Goal: Task Accomplishment & Management: Complete application form

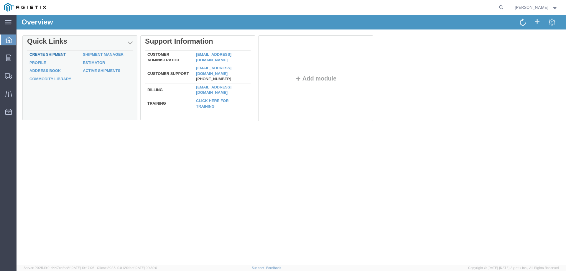
click at [61, 55] on link "Create Shipment" at bounding box center [47, 54] width 36 height 4
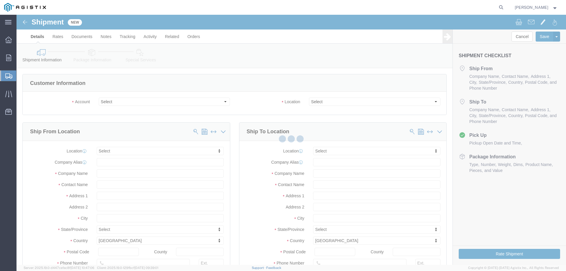
select select
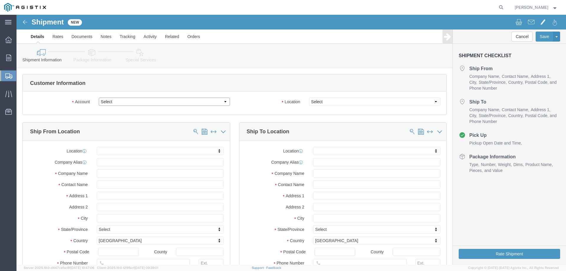
click select "Select CM Distributors Inc PG&E"
select select "9596"
click select "Select CM Distributors Inc PG&E"
select select "PURCHORD"
select select
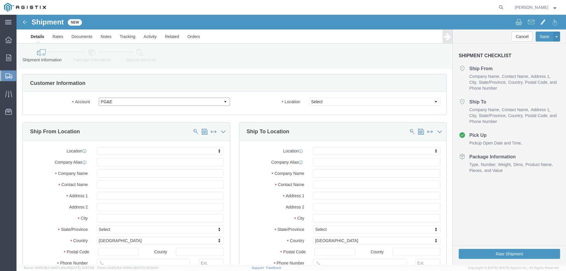
select select
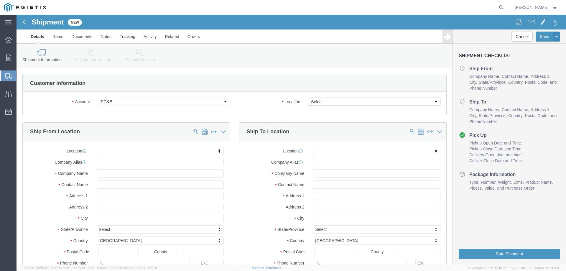
click select "Select All Others [GEOGRAPHIC_DATA] [GEOGRAPHIC_DATA] [GEOGRAPHIC_DATA] [GEOGRA…"
select select "19996"
click select "Select All Others [GEOGRAPHIC_DATA] [GEOGRAPHIC_DATA] [GEOGRAPHIC_DATA] [GEOGRA…"
click input "text"
type input "c"
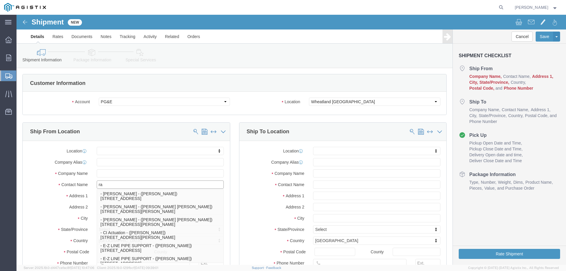
type input "rac"
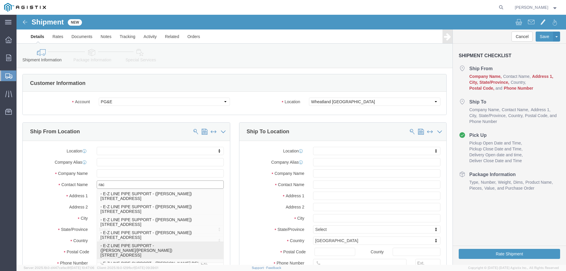
click p "- E-Z LINE PIPE SUPPORT - ([PERSON_NAME]/[PERSON_NAME]) [STREET_ADDRESS]"
select select
type input "E-Z LINE PIPE SUPPORT"
type input "[PERSON_NAME]/[PERSON_NAME]"
type input "23147 HIGHWAY 6"
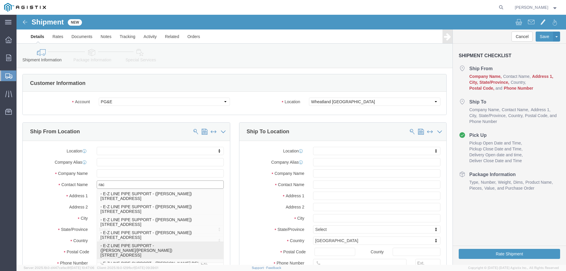
type input "[PERSON_NAME]"
type input "77511"
type input "[PHONE_NUMBER]"
type input "[EMAIL_ADDRESS][DOMAIN_NAME],[PERSON_NAME][EMAIL_ADDRESS][DOMAIN_NAME]"
checkbox input "true"
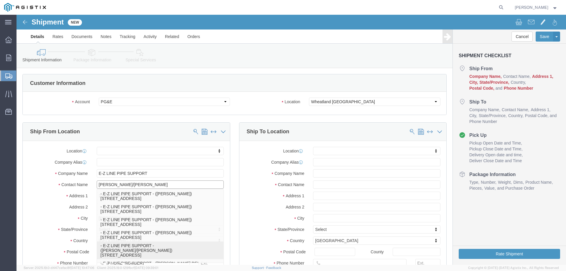
select select "[GEOGRAPHIC_DATA]"
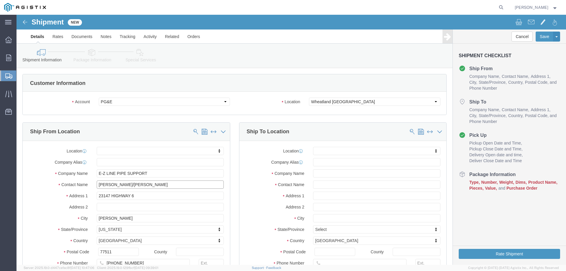
type input "[PERSON_NAME]/[PERSON_NAME]"
click input "text"
type input "p"
type input "Pacific Gas"
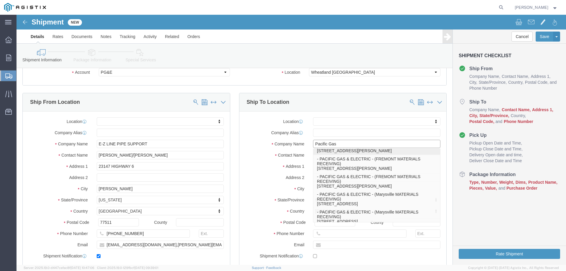
scroll to position [59, 0]
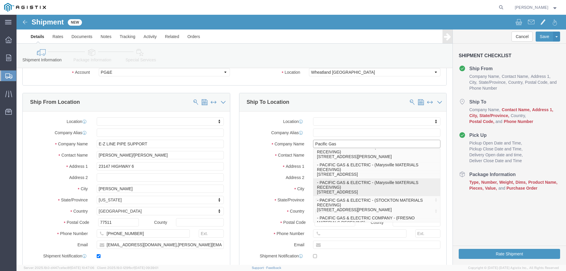
click p "- PACIFIC GAS & ELECTRIC - (Marysville MATERIALS RECEIVING) [STREET_ADDRESS]"
select select
type input "PACIFIC GAS & ELECTRIC"
type input "Marysville MATERIALS RECEIVING"
type input "[STREET_ADDRESS]"
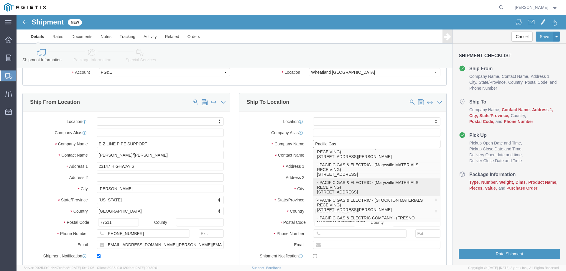
type input "Wheatland"
type input "95692"
type input "[PHONE_NUMBER]"
select select "CA"
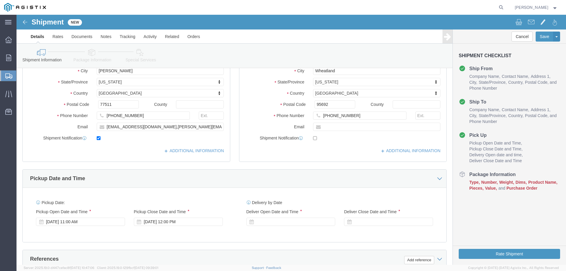
scroll to position [177, 0]
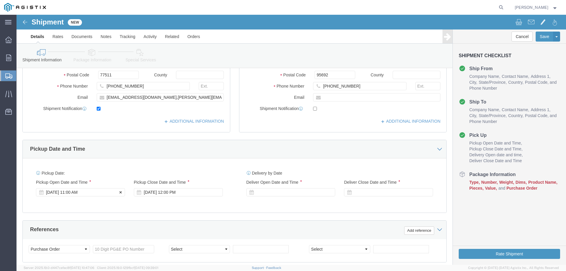
type input "PACIFIC GAS & ELECTRIC"
click div "[DATE] 11:00 AM"
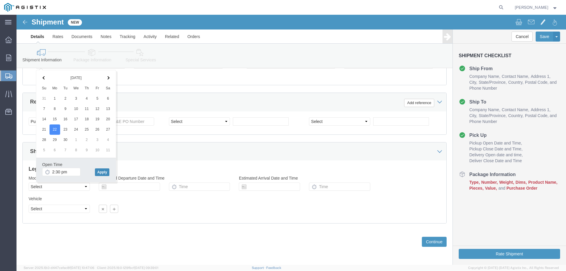
type input "2:30 PM"
click button "Apply"
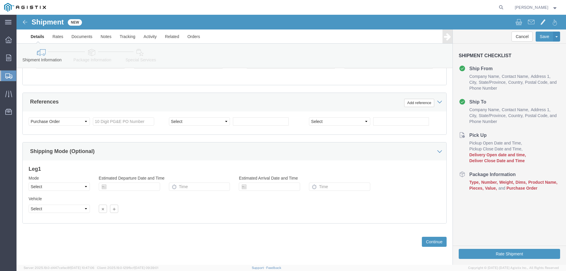
scroll to position [246, 0]
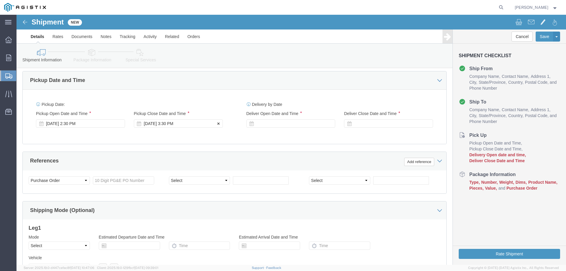
click div "[DATE] 3:30 PM"
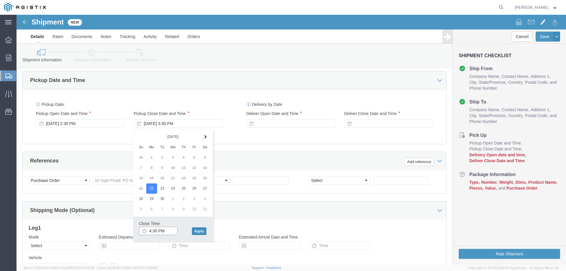
type input "4:30 PM"
click button "Apply"
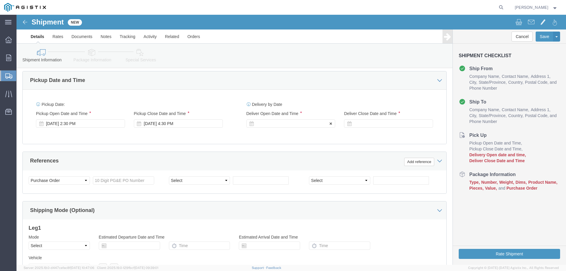
click div
click input "5:30 PM"
type input "9:00 AM"
click button "Apply"
click div
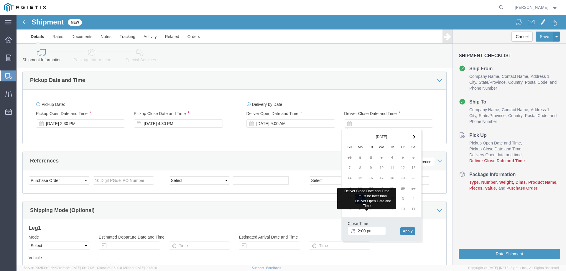
type input "2:00 PM"
click button "Apply"
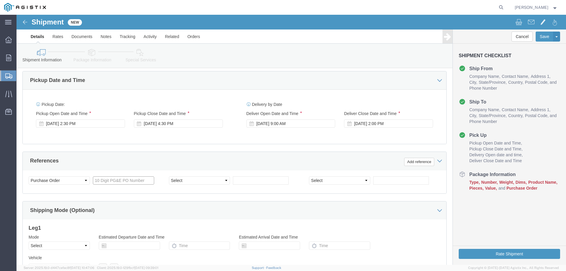
click input "text"
type input "3501419301"
click div "Shipping Mode (Optional)"
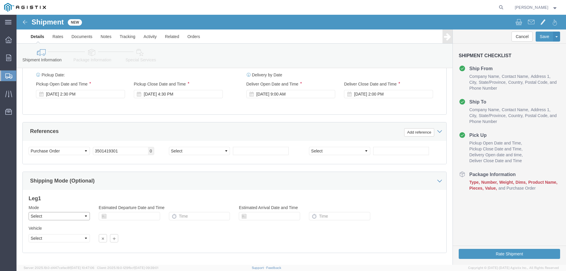
click select "Select Air Less than Truckload Multi-Leg Ocean Freight Rail Small Parcel Truckl…"
select select "LTL"
click select "Select Air Less than Truckload Multi-Leg Ocean Freight Rail Small Parcel Truckl…"
click select "Select Straight Truck"
select select "STTR"
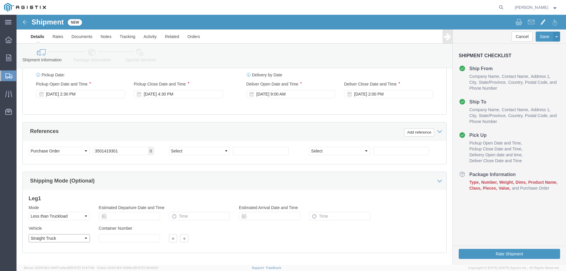
click select "Select Straight Truck"
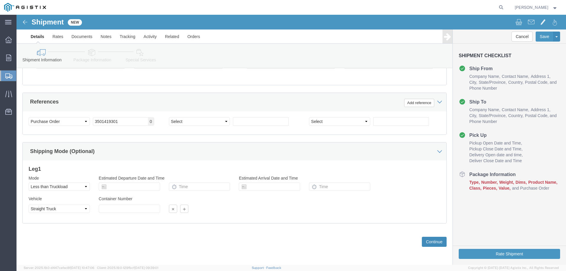
click button "Continue"
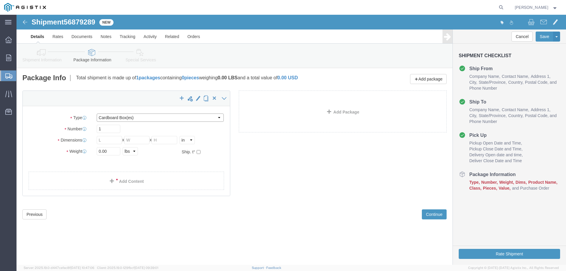
click select "Select Bulk Bundle(s) Cardboard Box(es) Carton(s) Crate(s) Drum(s) (Fiberboard)…"
select select "PSNS"
click select "Select Bulk Bundle(s) Cardboard Box(es) Carton(s) Crate(s) Drum(s) (Fiberboard)…"
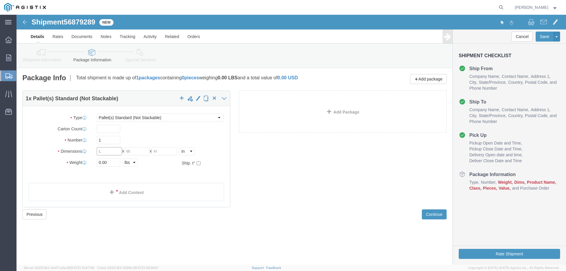
click input "text"
type input "48"
type input "40"
type input "19"
click input "0.00"
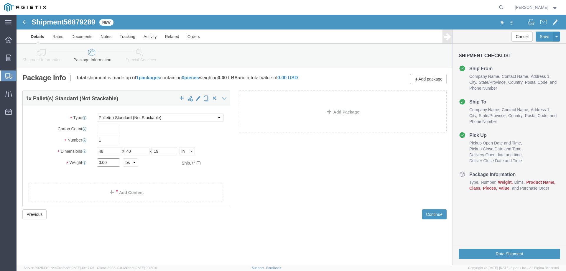
drag, startPoint x: 96, startPoint y: 149, endPoint x: 72, endPoint y: 148, distance: 23.6
click div "Weight 0.00 Select kgs lbs Ship. t°"
type input "670"
click link "Add Content"
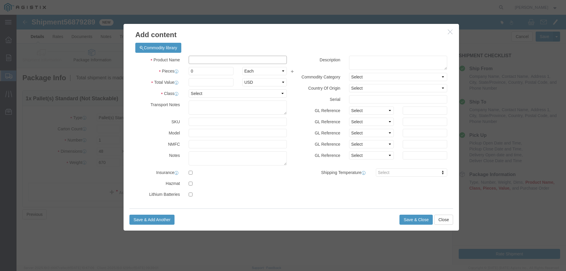
click input "text"
type input "m320251"
click td "Name: PIPE SUPPORT 6" 3' HT"
select select
select select "USD"
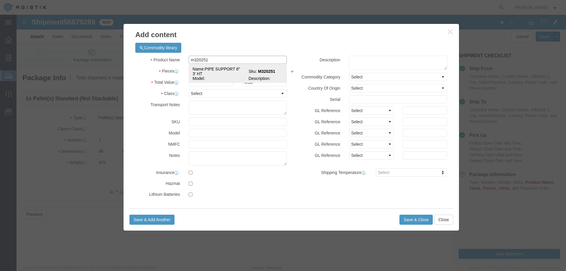
type input "PIPE SUPPORT 6" 3' HT"
type input "M320251"
type input "PIPE SUPPORT 6" 3' HT"
click input "text"
type input "6"
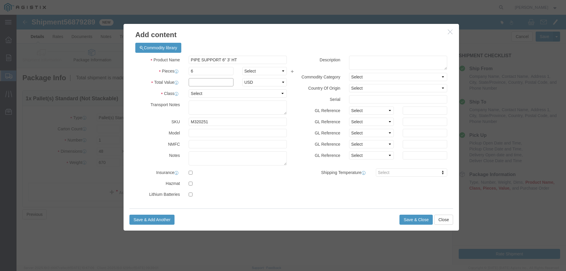
click input "text"
type input "1"
select select "50"
paste textarea "REFERENCE PG&E PO#3501419301 ON ALL PAPERWORK. PROVIDE EZL#260250 TO THE DRIVER…"
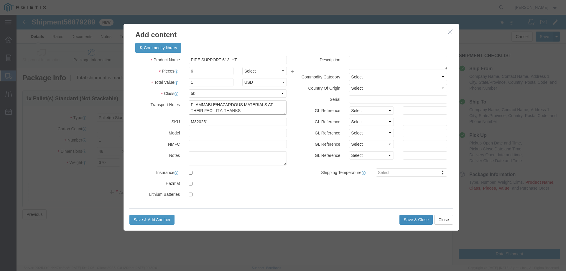
type textarea "REFERENCE PG&E PO#3501419301 ON ALL PAPERWORK. PROVIDE EZL#260250 TO THE DRIVER…"
click button "Save & Close"
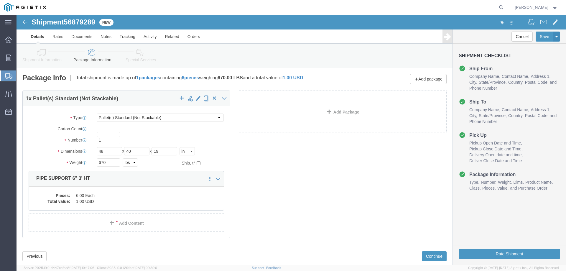
scroll to position [14, 0]
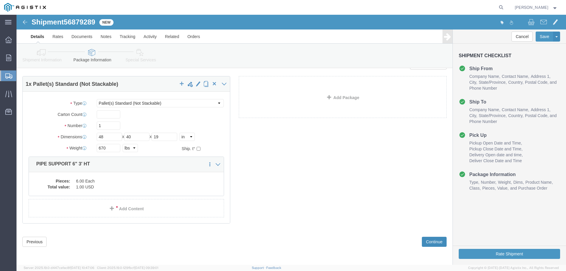
click button "Continue"
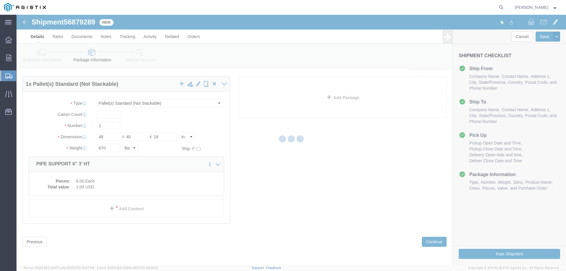
select select
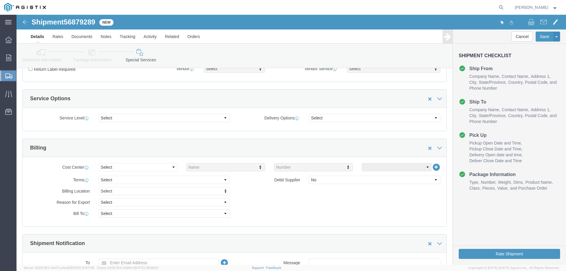
scroll to position [250, 0]
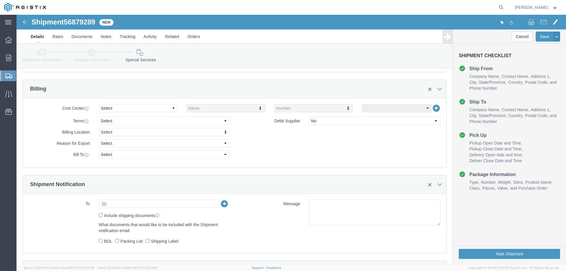
click input "text"
type input "[EMAIL_ADDRESS][DOMAIN_NAME]"
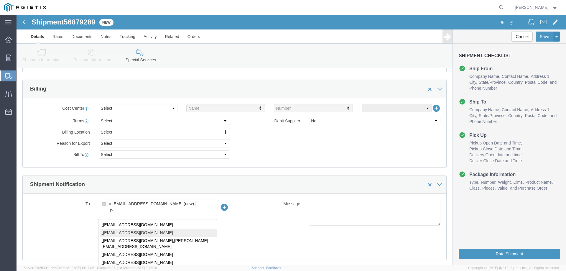
type input "R"
type input "[EMAIL_ADDRESS][DOMAIN_NAME],[EMAIL_ADDRESS][DOMAIN_NAME],[PERSON_NAME][EMAIL_A…"
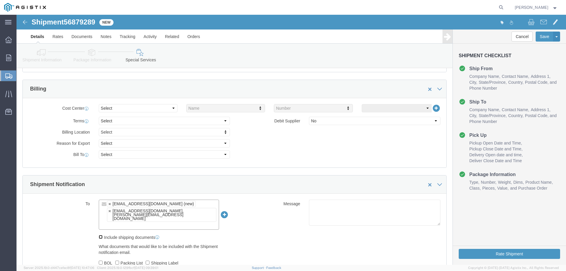
click input "Include shipping documents"
checkbox input "true"
click input "BOL"
checkbox input "true"
click input "Packing List"
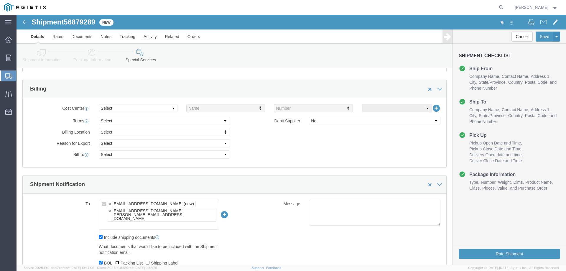
checkbox input "true"
click input "Shipping Label"
checkbox input "true"
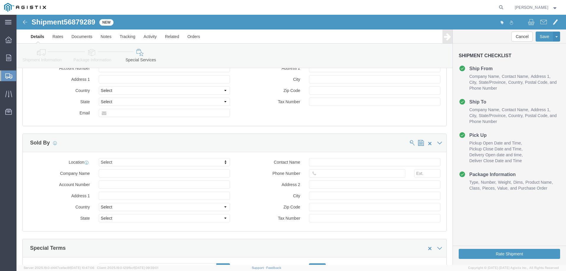
scroll to position [562, 0]
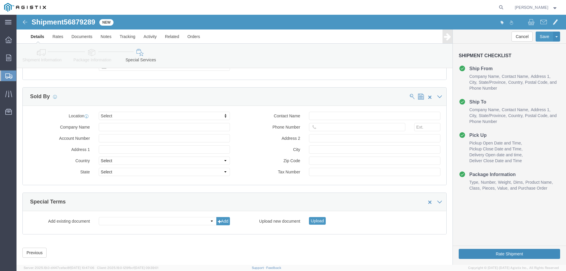
click button "Rate Shipment"
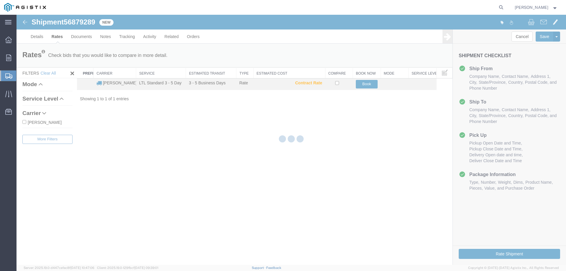
scroll to position [0, 0]
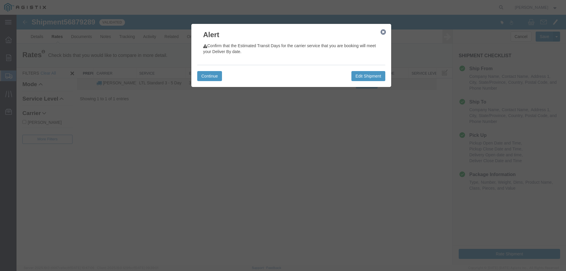
click at [213, 84] on div "Continue Edit Shipment" at bounding box center [291, 76] width 188 height 22
click at [213, 80] on button "Continue" at bounding box center [209, 76] width 25 height 10
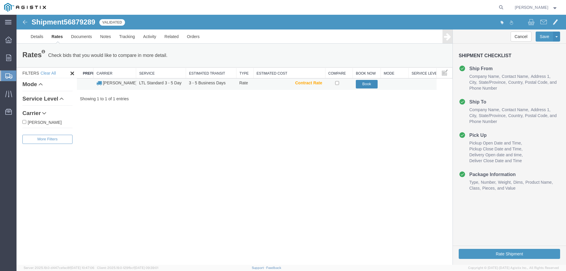
click at [372, 87] on button "Book" at bounding box center [367, 84] width 22 height 9
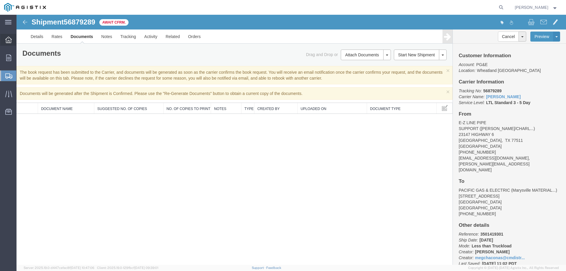
click at [3, 41] on div at bounding box center [8, 40] width 17 height 12
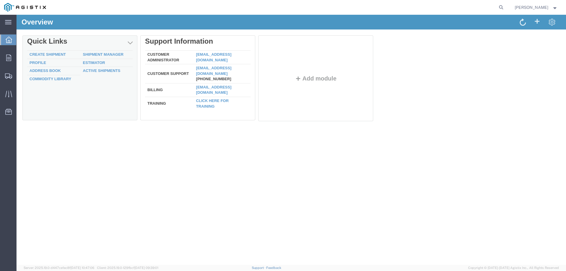
click at [48, 51] on td "Create Shipment" at bounding box center [53, 55] width 53 height 8
click at [59, 55] on link "Create Shipment" at bounding box center [47, 54] width 36 height 4
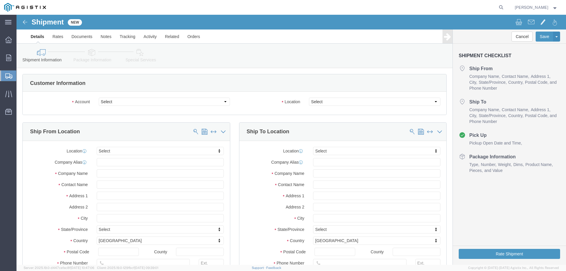
click select "Select CM Distributors Inc PG&E"
select select "9596"
click select "Select CM Distributors Inc PG&E"
select select "PURCHORD"
select select
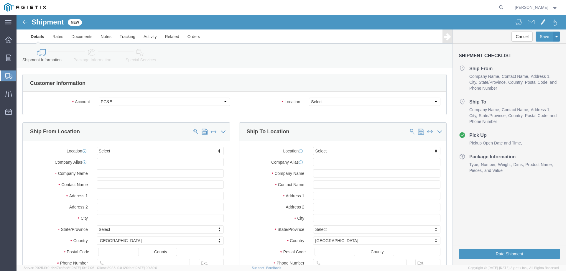
select select
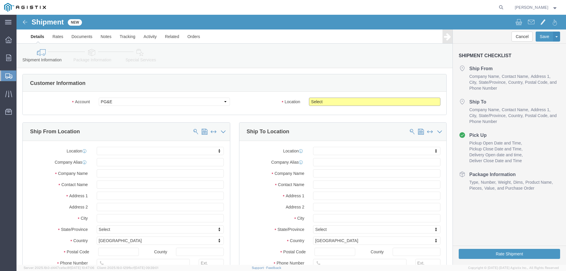
click select "Select All Others [GEOGRAPHIC_DATA] [GEOGRAPHIC_DATA] [GEOGRAPHIC_DATA] [GEOGRA…"
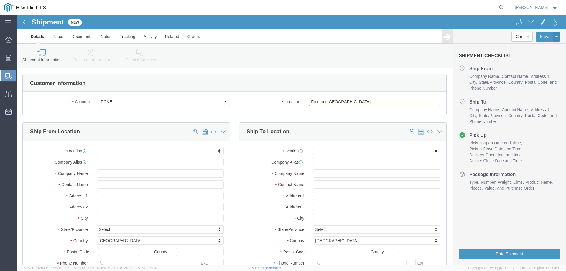
click select "Select All Others [GEOGRAPHIC_DATA] [GEOGRAPHIC_DATA] [GEOGRAPHIC_DATA] [GEOGRA…"
select select "23082"
click select "Select All Others [GEOGRAPHIC_DATA] [GEOGRAPHIC_DATA] [GEOGRAPHIC_DATA] [GEOGRA…"
click input "text"
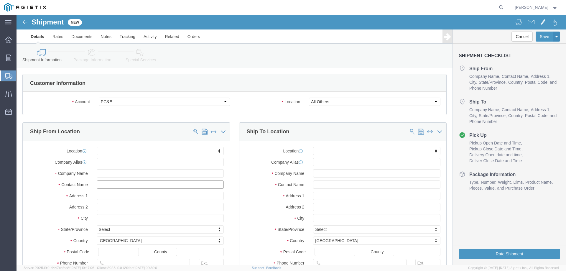
click input "text"
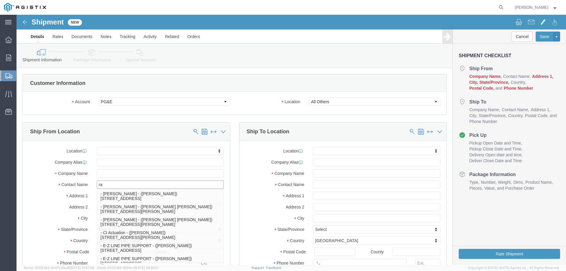
type input "rac"
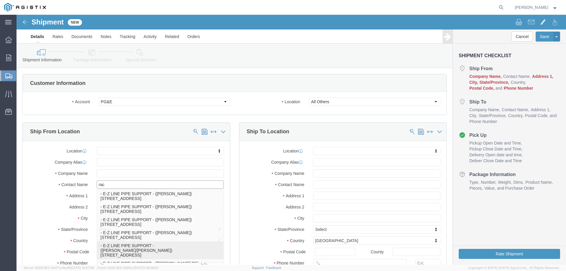
click p "- E-Z LINE PIPE SUPPORT - ([PERSON_NAME]/[PERSON_NAME]) [STREET_ADDRESS]"
select select
type input "E-Z LINE PIPE SUPPORT"
type input "[PERSON_NAME]/[PERSON_NAME]"
type input "23147 HIGHWAY 6"
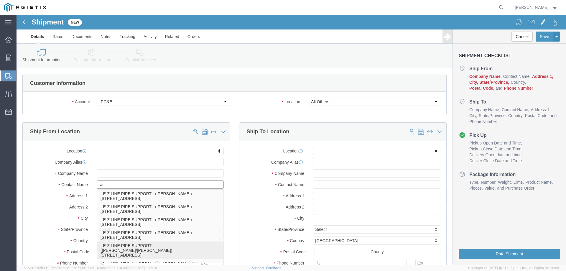
type input "[PERSON_NAME]"
type input "77511"
type input "[PHONE_NUMBER]"
type input "[EMAIL_ADDRESS][DOMAIN_NAME],[PERSON_NAME][EMAIL_ADDRESS][DOMAIN_NAME]"
checkbox input "true"
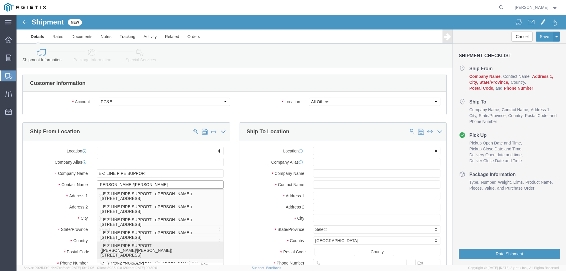
select select "[GEOGRAPHIC_DATA]"
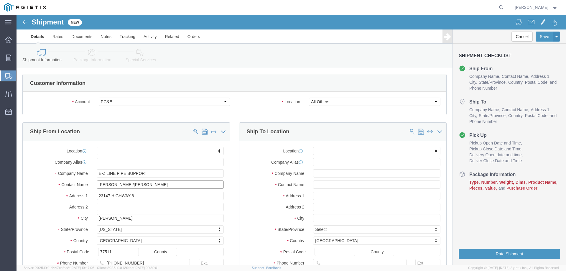
type input "[PERSON_NAME]/[PERSON_NAME]"
click input "text"
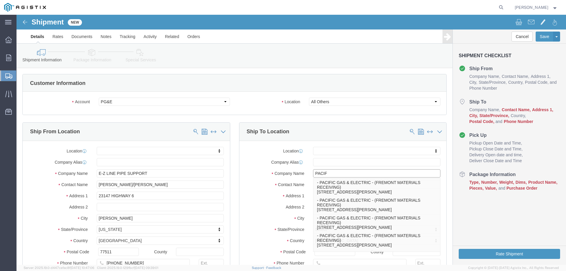
type input "PACIF"
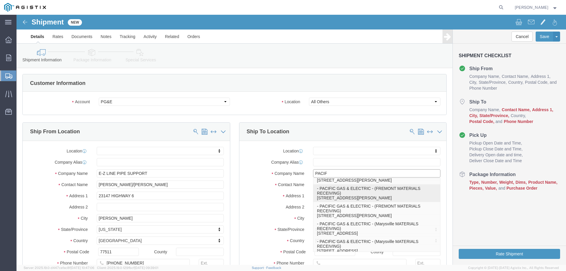
scroll to position [59, 0]
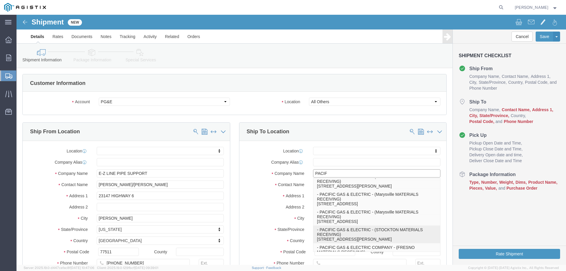
click p "- PACIFIC GAS & ELECTRIC - (STOCKTON MATERIALS RECEIVING) [STREET_ADDRESS][PERS…"
select select
type input "PACIFIC GAS & ELECTRIC"
type input "STOCKTON MATERIALS RECEIVING"
type input "[STREET_ADDRESS][PERSON_NAME]"
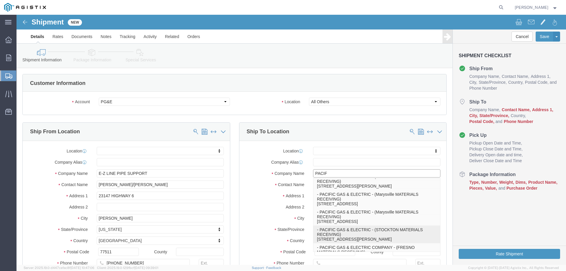
type input "STOCKTON"
type input "95204"
type input "[PHONE_NUMBER]"
select select "CA"
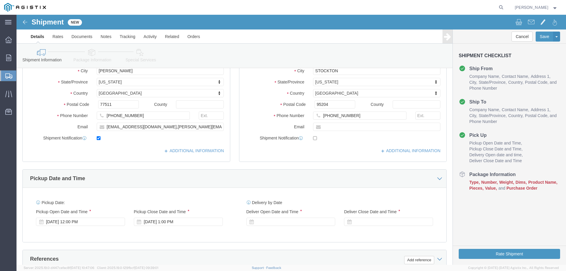
scroll to position [177, 0]
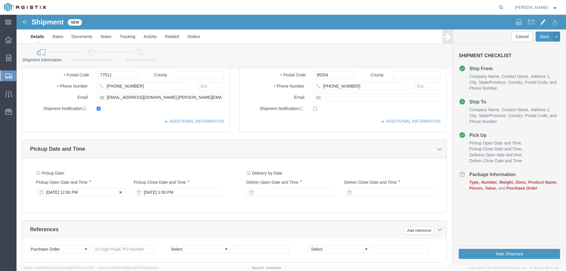
type input "PACIFIC GAS & ELECTRIC"
click div "[DATE] 12:00 PM"
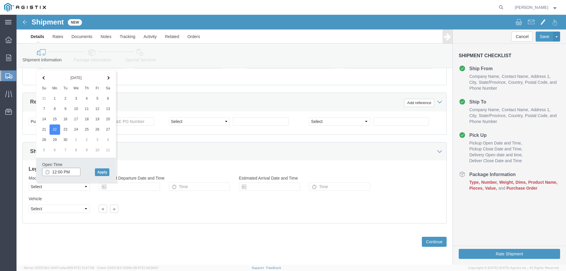
click input "12:00 PM"
type input "2:30 PM"
click button "Apply"
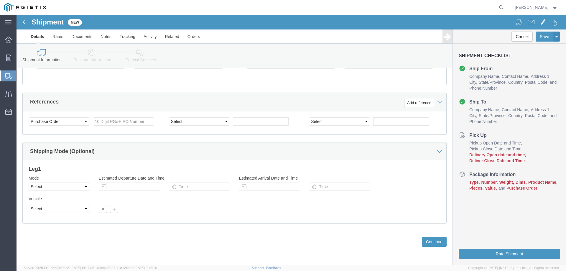
scroll to position [246, 0]
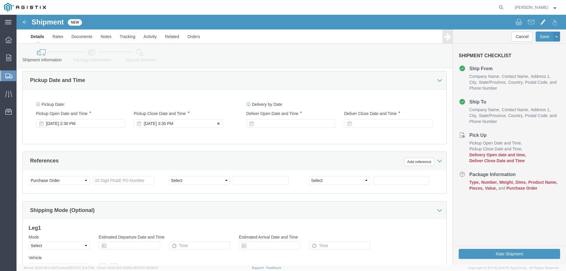
click div "[DATE] 3:30 PM"
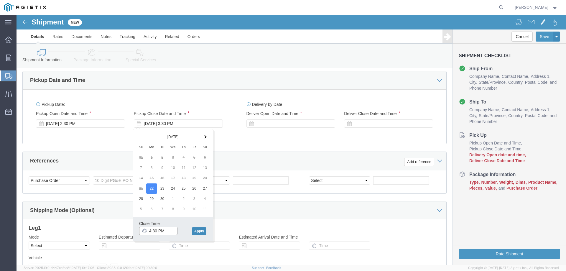
type input "4:30 PM"
click button "Apply"
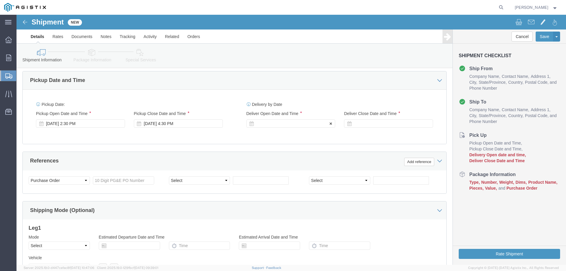
click div
click input "5:30 PM"
type input "9:00 AM"
click button "Apply"
click div
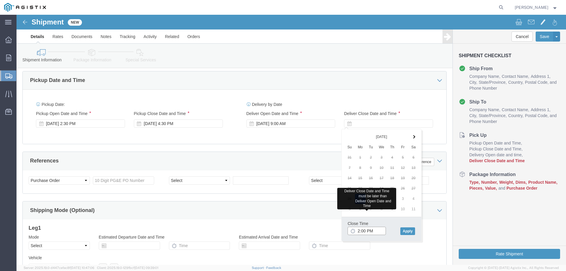
type input "2:00 PM"
click div "Close Time 2:00 PM [DATE] 10:00 AM - [DATE] 10:00 AM Cancel Apply"
click button "Apply"
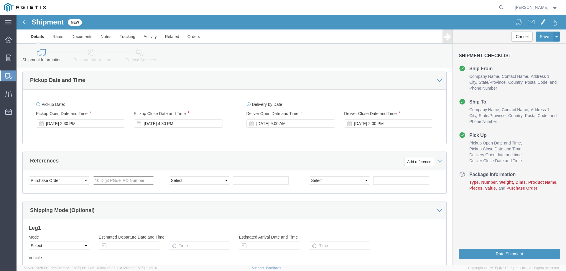
click input "text"
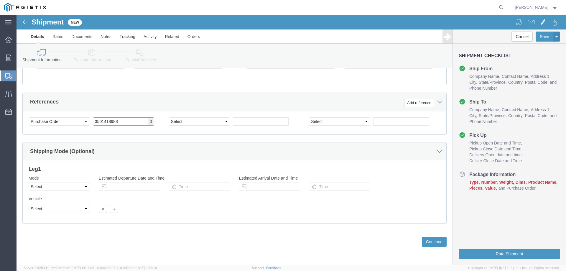
type input "3501418988"
click select "Select Air Less than Truckload Multi-Leg Ocean Freight Rail Small Parcel Truckl…"
select select "LTL"
click select "Select Air Less than Truckload Multi-Leg Ocean Freight Rail Small Parcel Truckl…"
drag, startPoint x: 60, startPoint y: 209, endPoint x: 43, endPoint y: 195, distance: 22.1
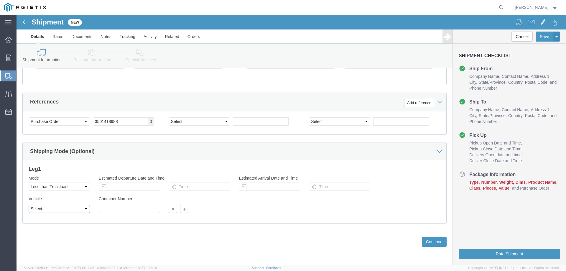
click select "Select Straight Truck"
select select "STTR"
click select "Select Straight Truck"
click div "Previous Continue"
click button "Continue"
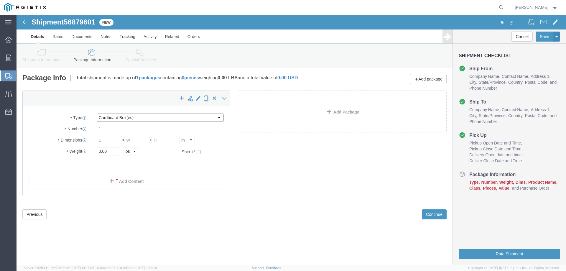
click select "Select Bulk Bundle(s) Cardboard Box(es) Carton(s) Crate(s) Drum(s) (Fiberboard)…"
select select "PSNS"
click select "Select Bulk Bundle(s) Cardboard Box(es) Carton(s) Crate(s) Drum(s) (Fiberboard)…"
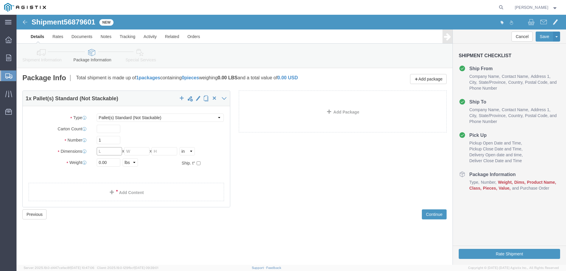
click input "text"
type input "48"
type input "40"
type input "12"
type input "210"
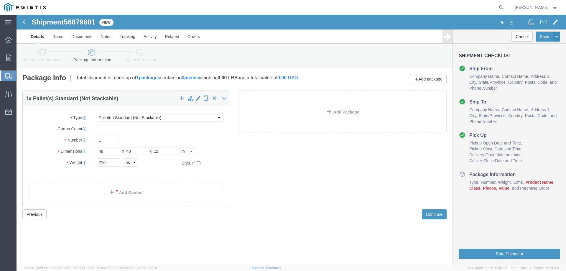
drag, startPoint x: 257, startPoint y: 158, endPoint x: 240, endPoint y: 170, distance: 20.5
click div "1 x Pallet(s) Standard (Not Stackable) Package Type Select Bulk Bundle(s) Cardb…"
click link "Add Content"
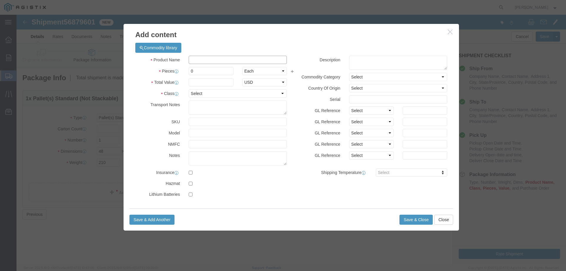
click input "text"
type input "M320236"
click input "0"
drag, startPoint x: 189, startPoint y: 60, endPoint x: 134, endPoint y: 52, distance: 55.2
click div "Product Name M320236 Pieces 0 Select Bag Barrels 100Board Feet Bottle Box Blist…"
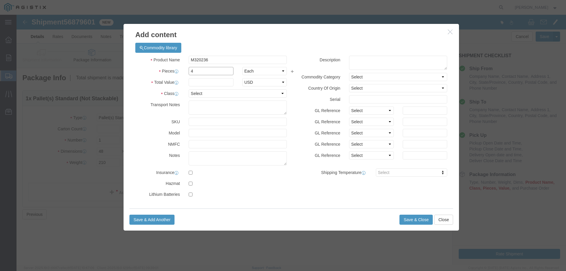
type input "4"
click input "text"
type input "1"
select select "USD"
select select "50"
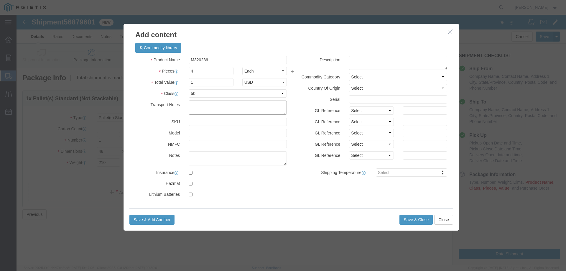
paste textarea "REFERENCE PG&E PO#3501418988 ON ALL PAPERWORK. PROVIDE EZL#260167 TO THE DRIVER…"
type textarea "REFERENCE PG&E PO#3501418988 ON ALL PAPERWORK. PROVIDE EZL#260167 TO THE DRIVER…"
click label
click input "checkbox"
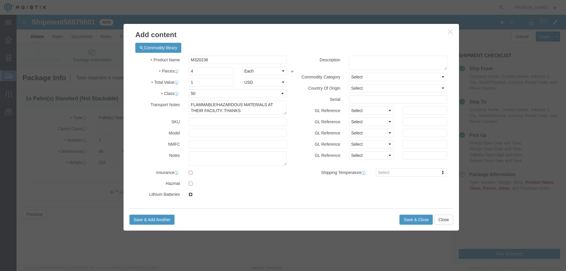
checkbox input "true"
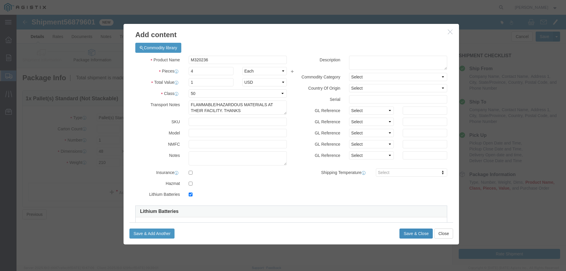
click button "Save & Close"
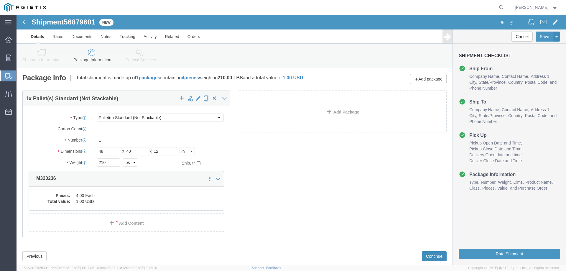
click button "Continue"
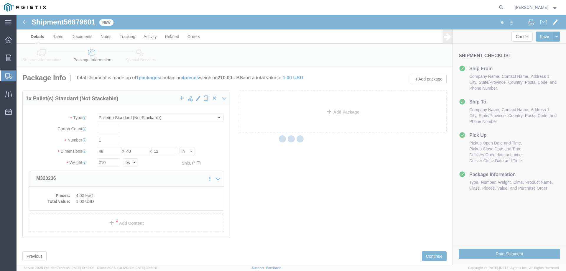
select select
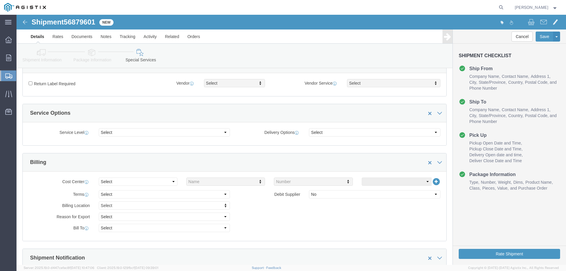
scroll to position [265, 0]
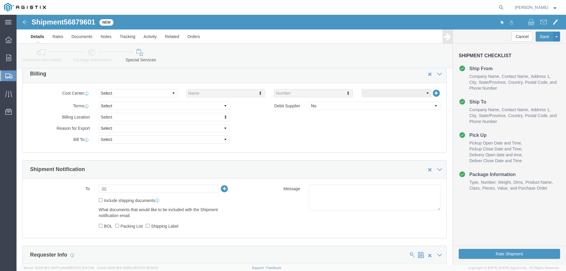
click input "text"
type input "M"
type input "[EMAIL_ADDRESS][DOMAIN_NAME]"
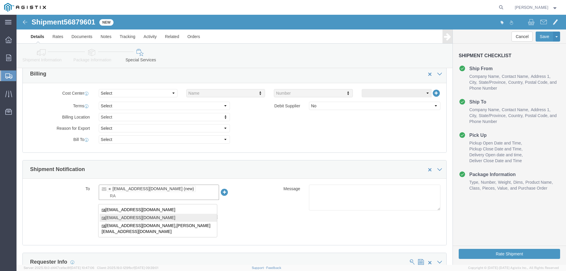
type input "RA"
type input "[EMAIL_ADDRESS][DOMAIN_NAME],[EMAIL_ADDRESS][DOMAIN_NAME],[PERSON_NAME][EMAIL_A…"
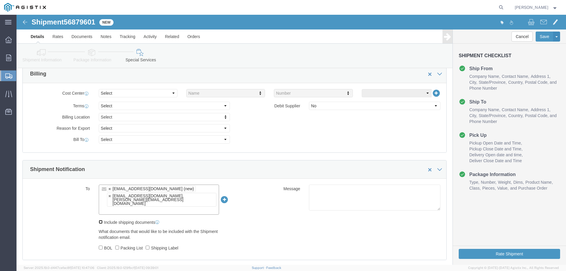
click input "Include shipping documents"
checkbox input "true"
click input "BOL"
checkbox input "true"
click input "Packing List"
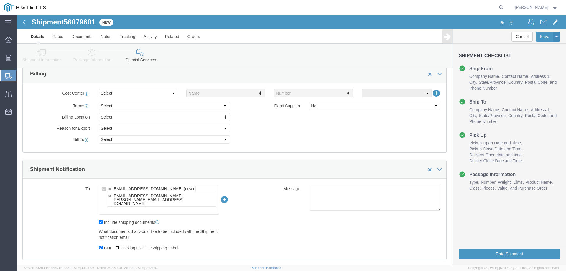
checkbox input "true"
click label "Shipping Label"
click input "Shipping Label"
checkbox input "true"
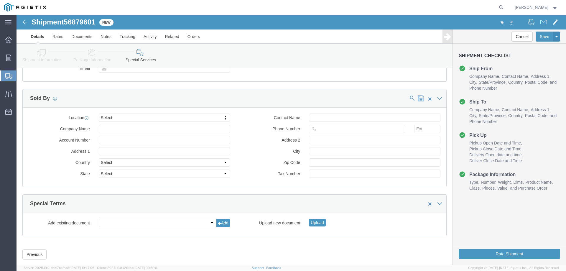
scroll to position [562, 0]
click button "Rate Shipment"
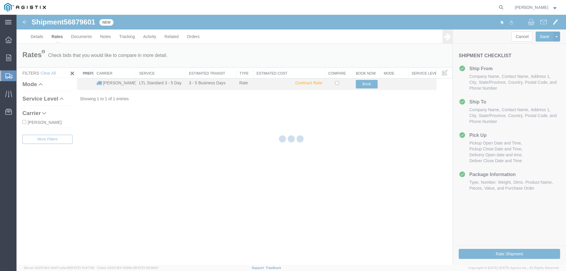
scroll to position [0, 0]
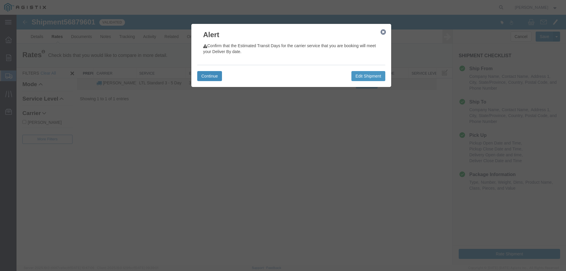
click at [210, 74] on button "Continue" at bounding box center [209, 76] width 25 height 10
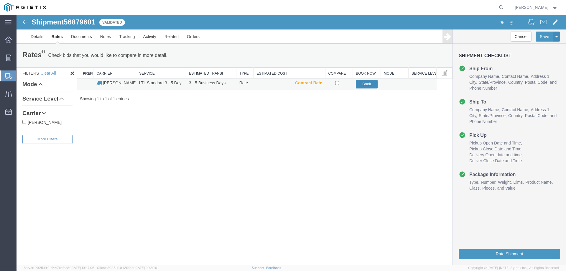
click at [364, 84] on button "Book" at bounding box center [367, 84] width 22 height 9
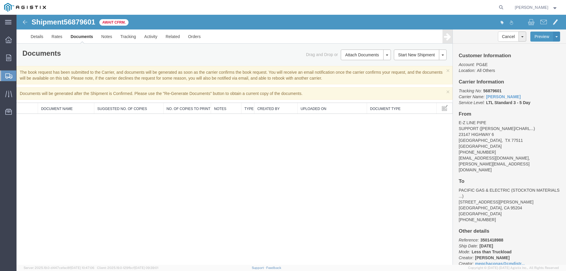
click at [552, 8] on span "[PERSON_NAME]" at bounding box center [536, 7] width 43 height 6
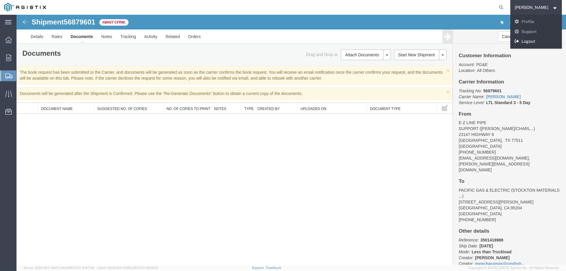
click at [529, 44] on link "Logout" at bounding box center [536, 42] width 52 height 10
